Goal: Manage account settings

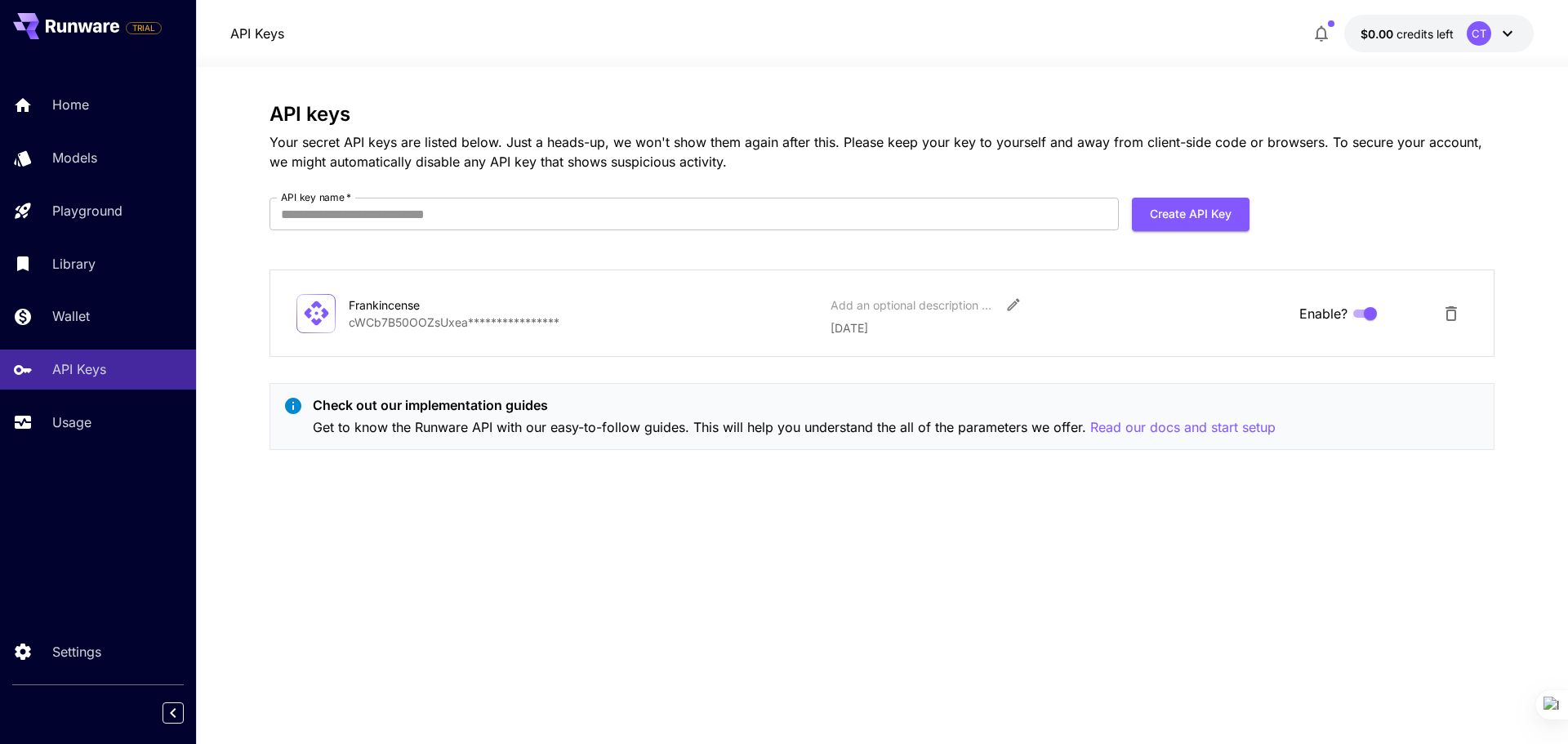
click at [1511, 32] on icon at bounding box center [1507, 34] width 10 height 6
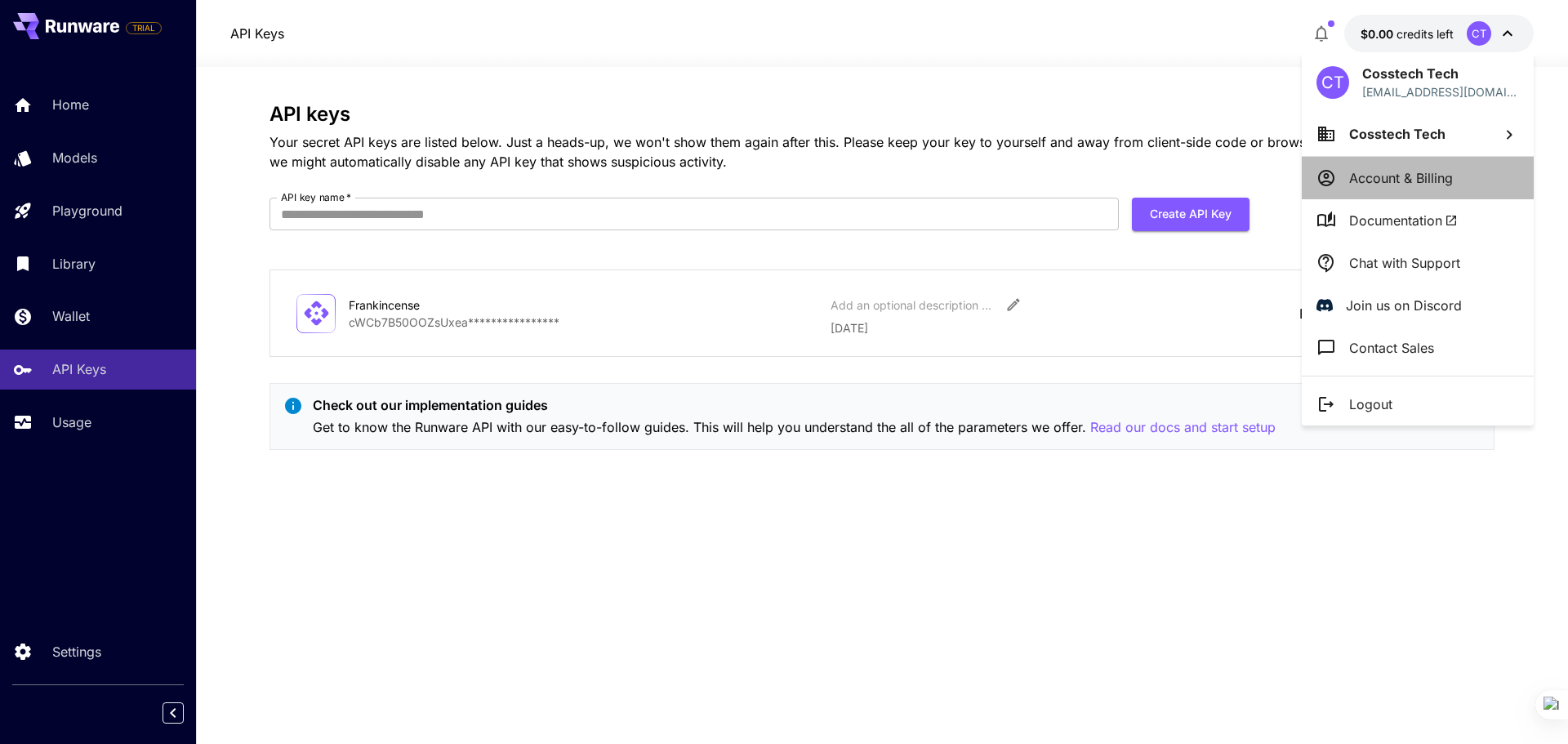
click at [1384, 184] on p "Account & Billing" at bounding box center [1401, 178] width 104 height 20
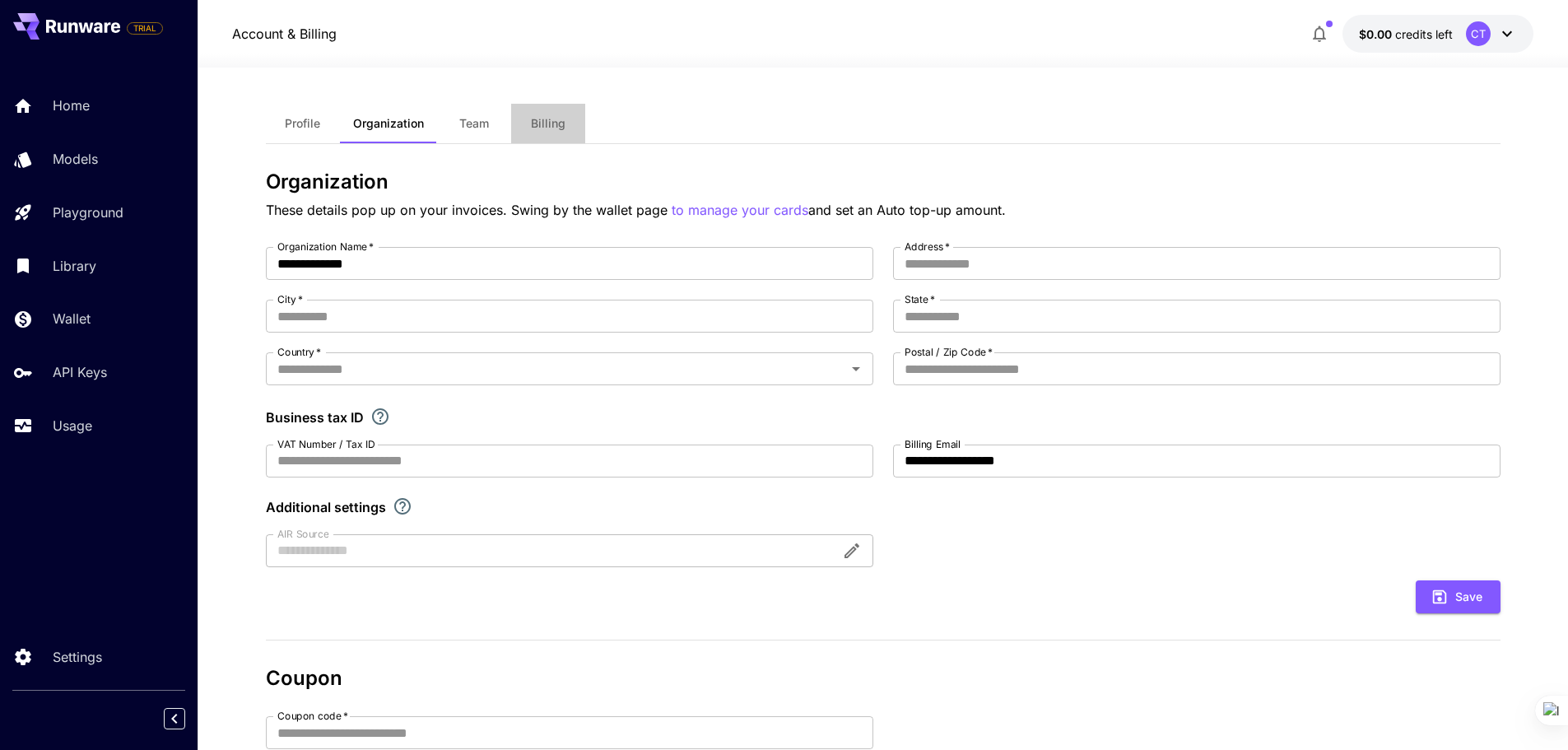
click at [553, 126] on span "Billing" at bounding box center [548, 124] width 35 height 15
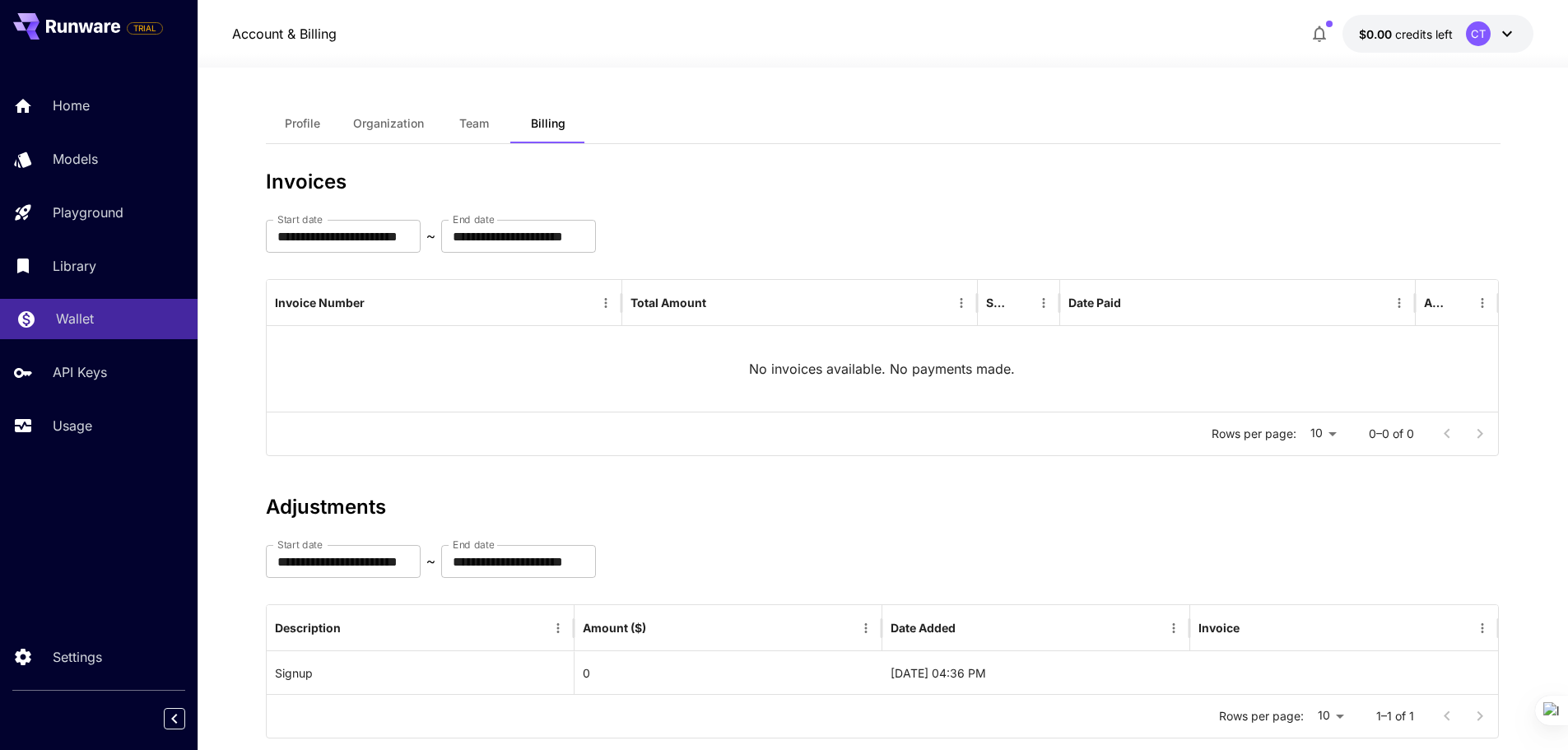
click at [77, 314] on p "Wallet" at bounding box center [75, 319] width 38 height 20
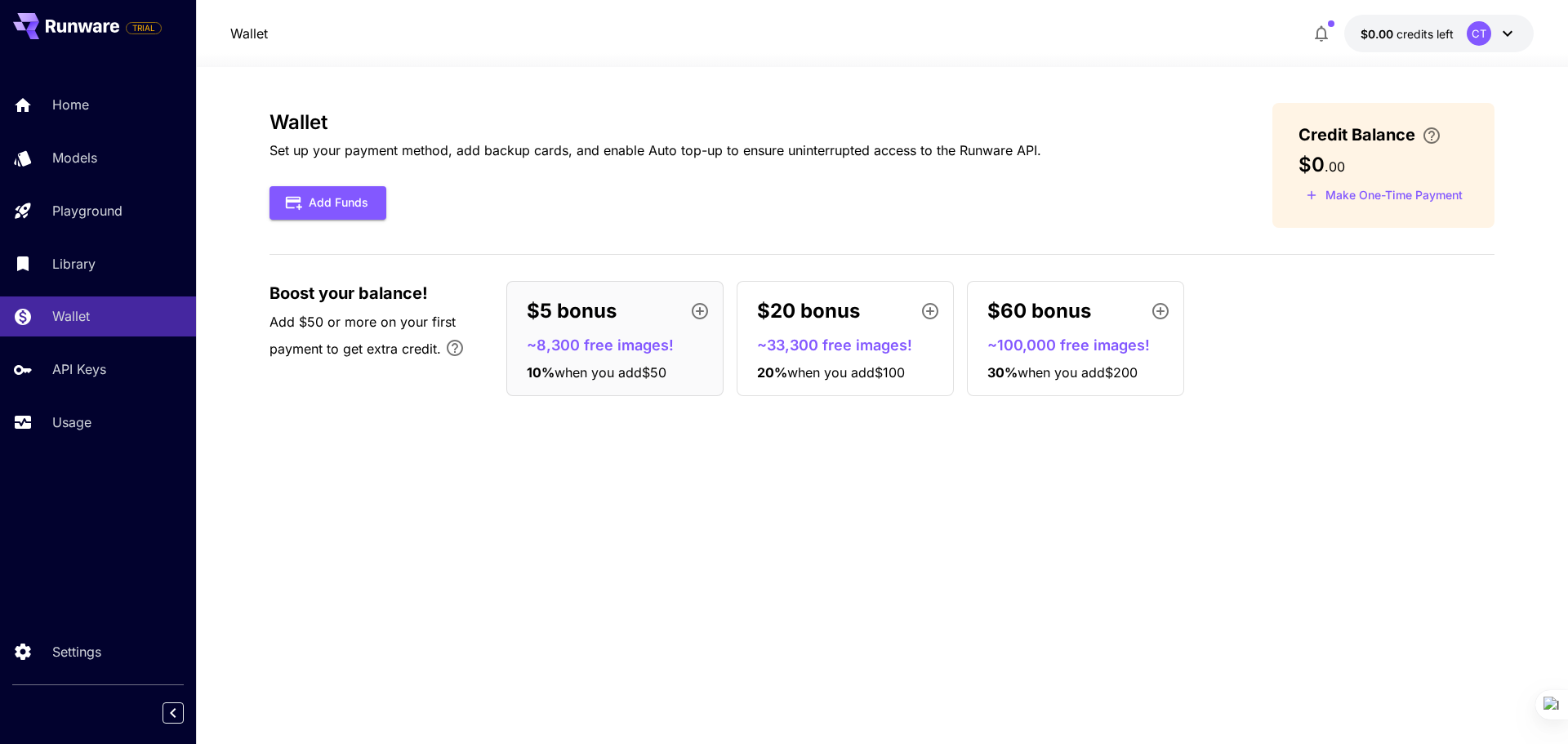
click at [1507, 34] on icon at bounding box center [1507, 34] width 20 height 20
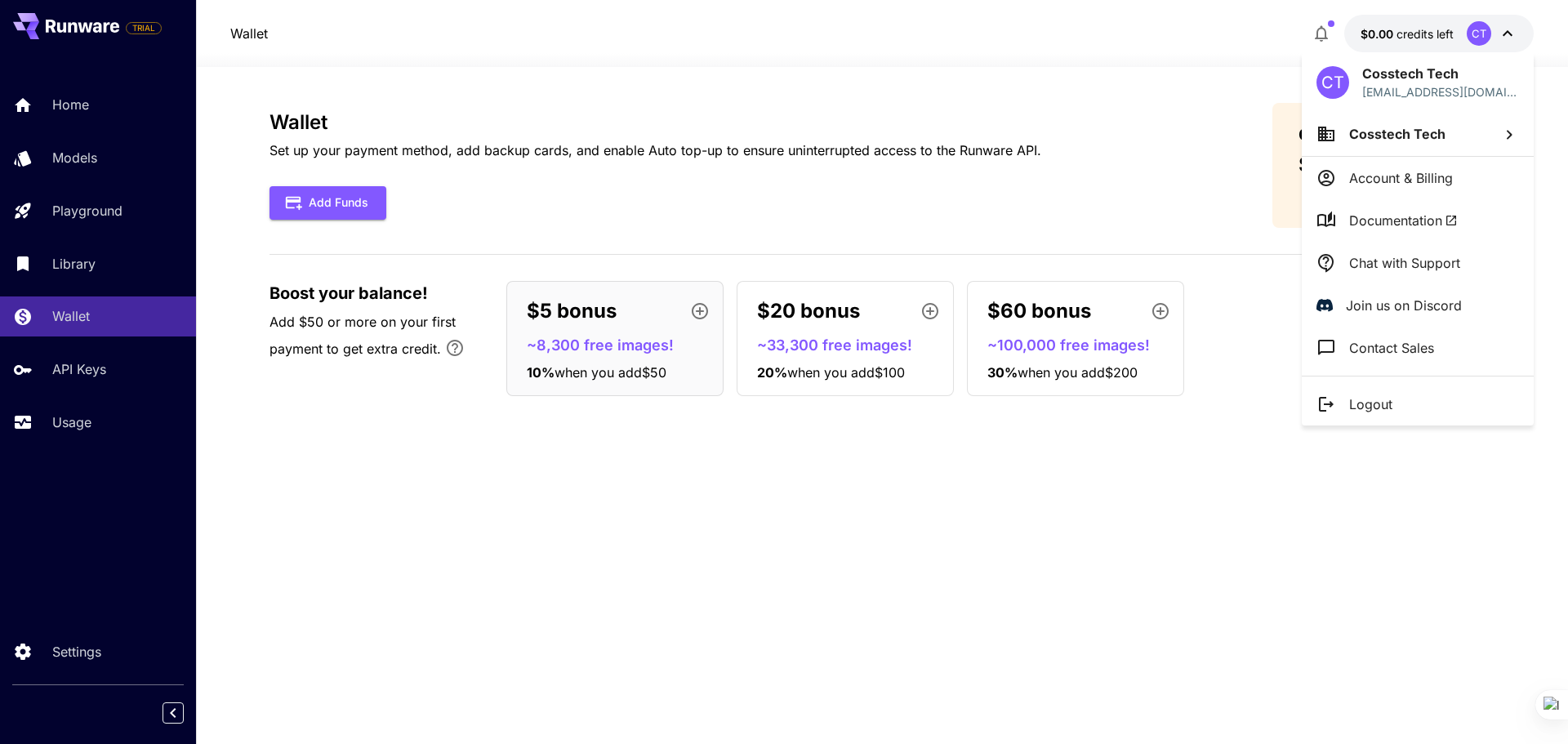
click at [1366, 406] on p "Logout" at bounding box center [1370, 404] width 44 height 20
